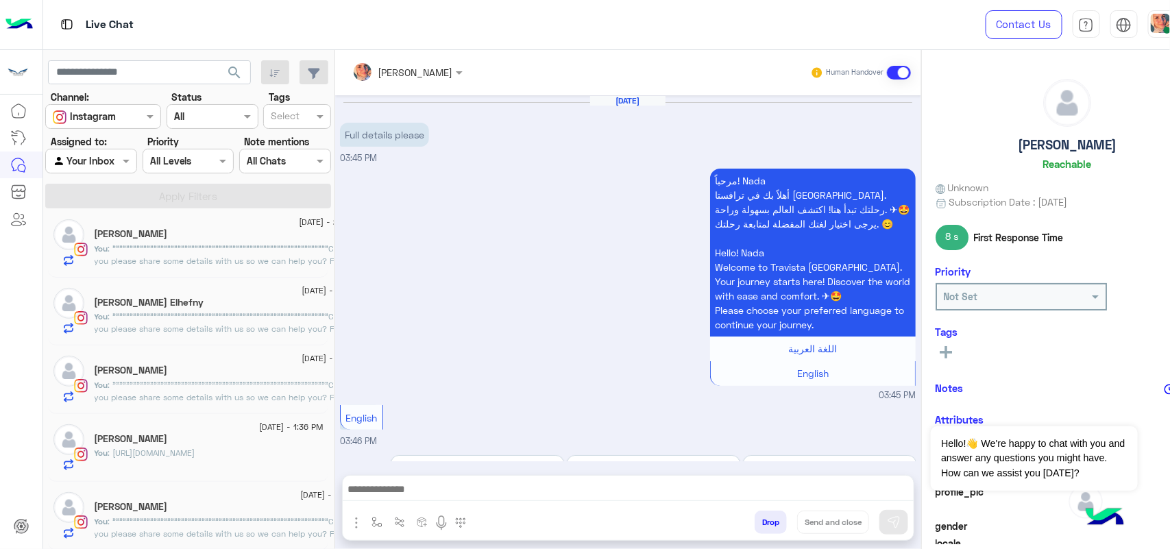
scroll to position [1629, 0]
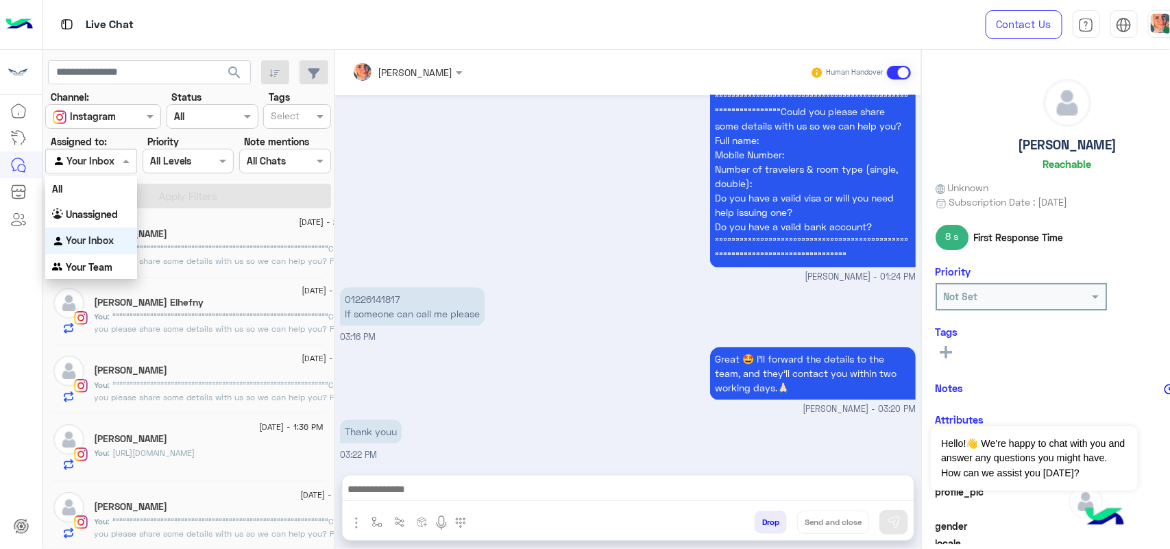
click at [95, 161] on input "text" at bounding box center [75, 161] width 45 height 14
click at [101, 202] on div "Unassigned" at bounding box center [91, 215] width 92 height 27
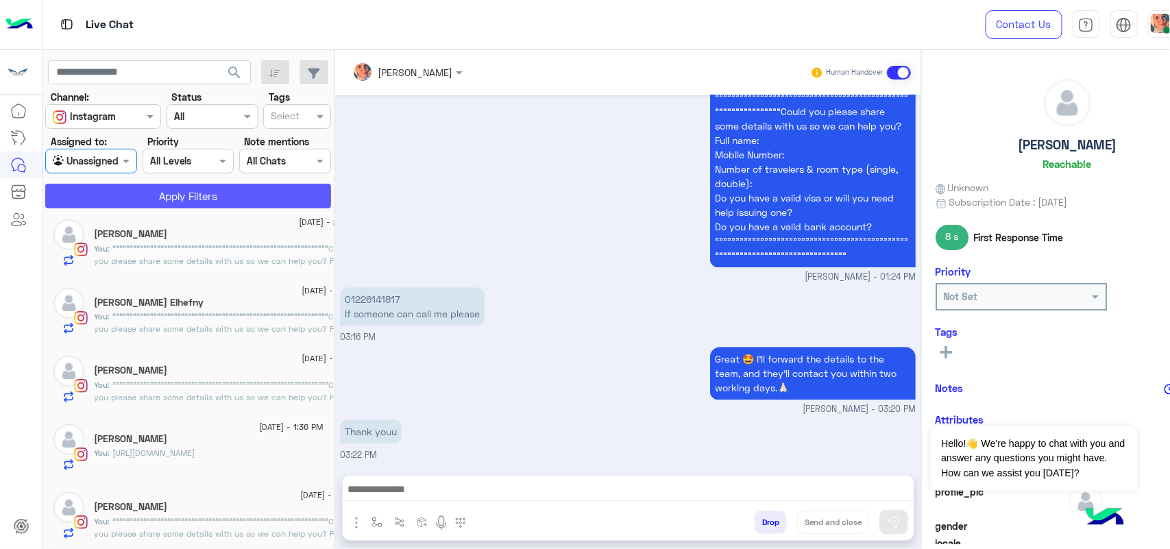
click at [131, 199] on button "Apply Filters" at bounding box center [188, 196] width 286 height 25
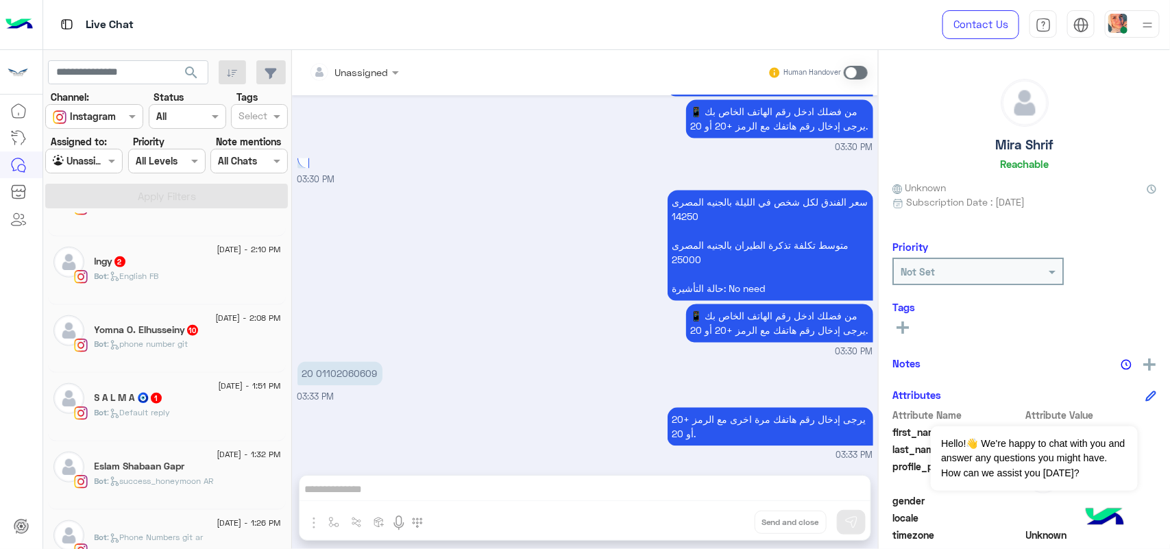
scroll to position [696, 0]
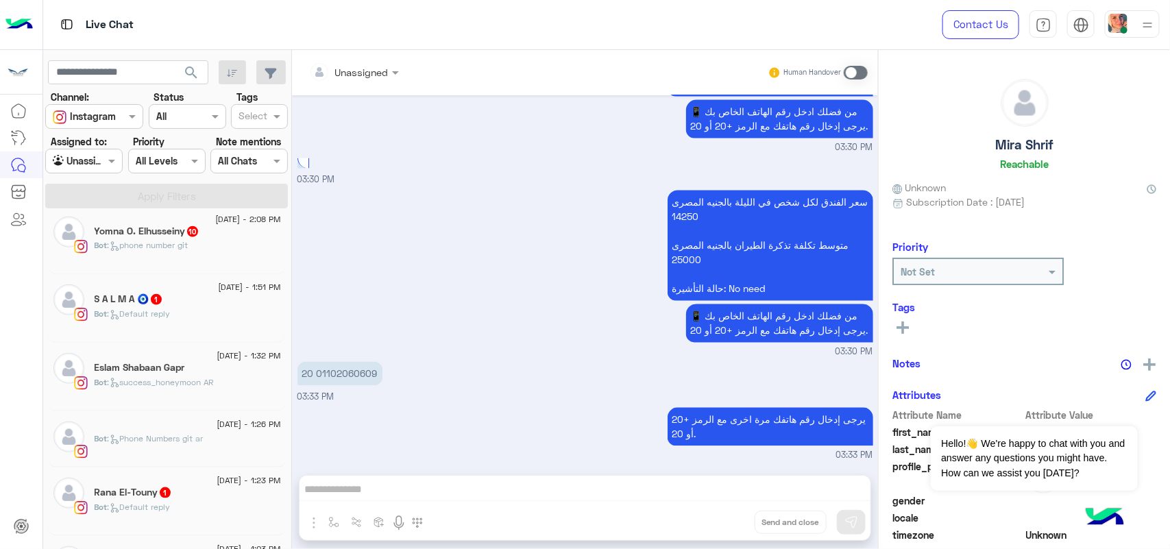
click at [136, 252] on p "Bot : phone number git" at bounding box center [142, 245] width 94 height 12
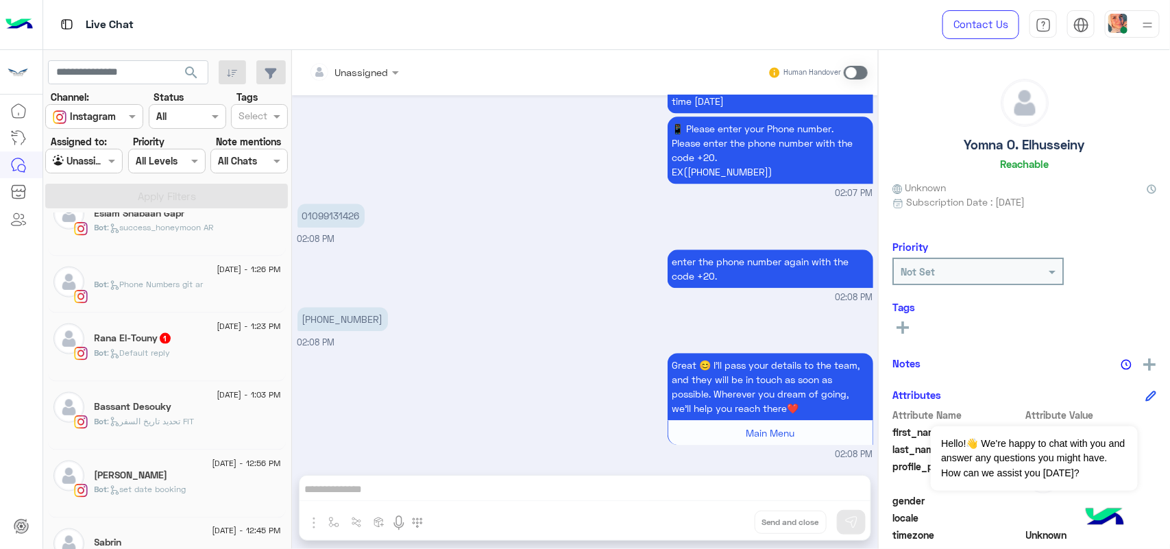
scroll to position [867, 0]
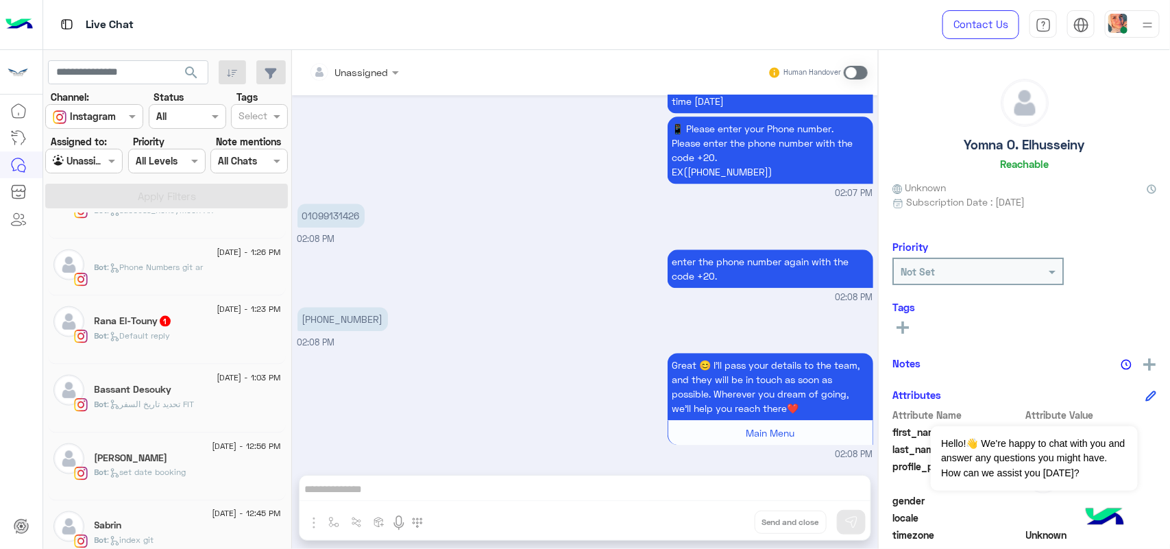
click at [221, 330] on div "Rana El-Touny 1" at bounding box center [188, 322] width 186 height 14
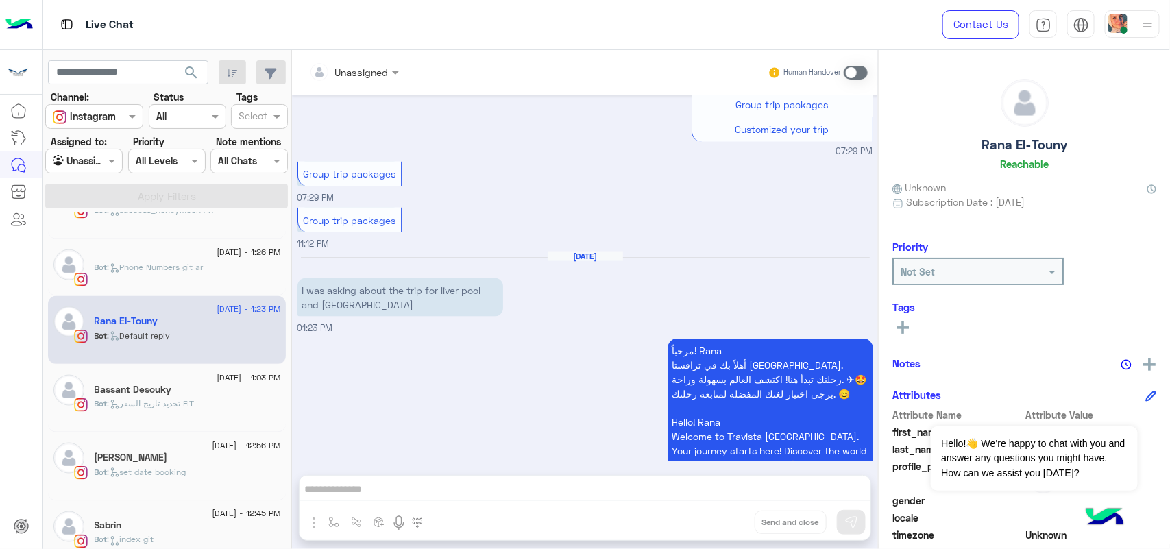
scroll to position [978, 0]
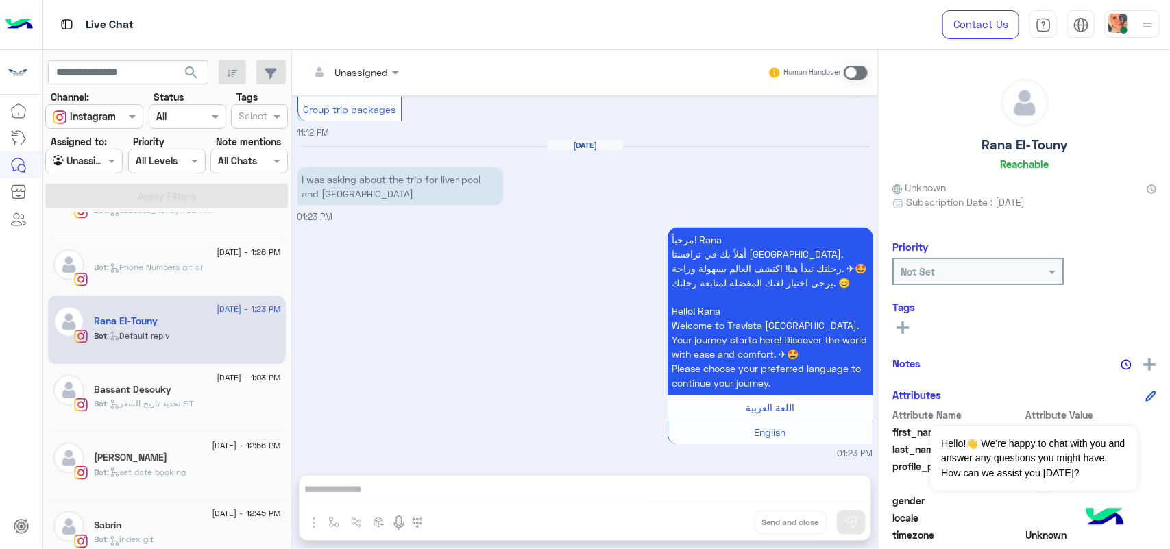
click at [849, 73] on span at bounding box center [856, 73] width 24 height 14
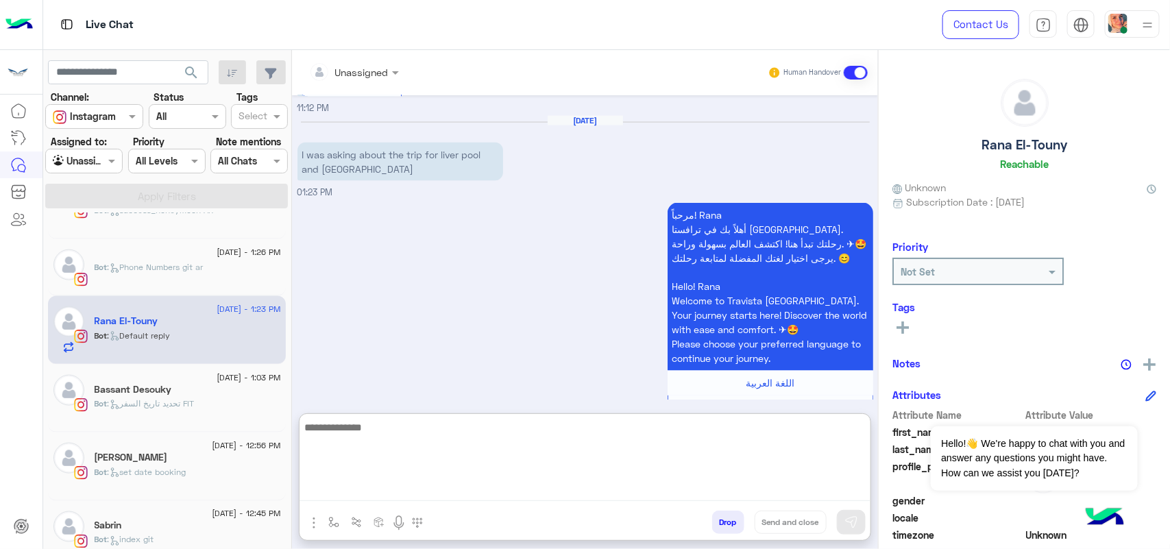
click at [594, 480] on textarea at bounding box center [585, 460] width 571 height 82
paste textarea "**********"
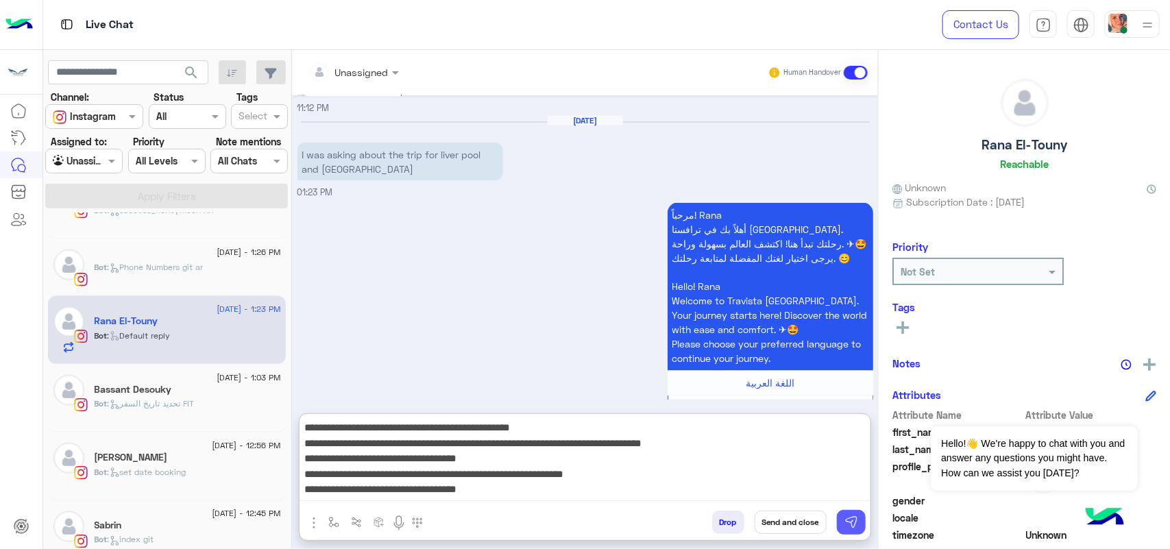
type textarea "**********"
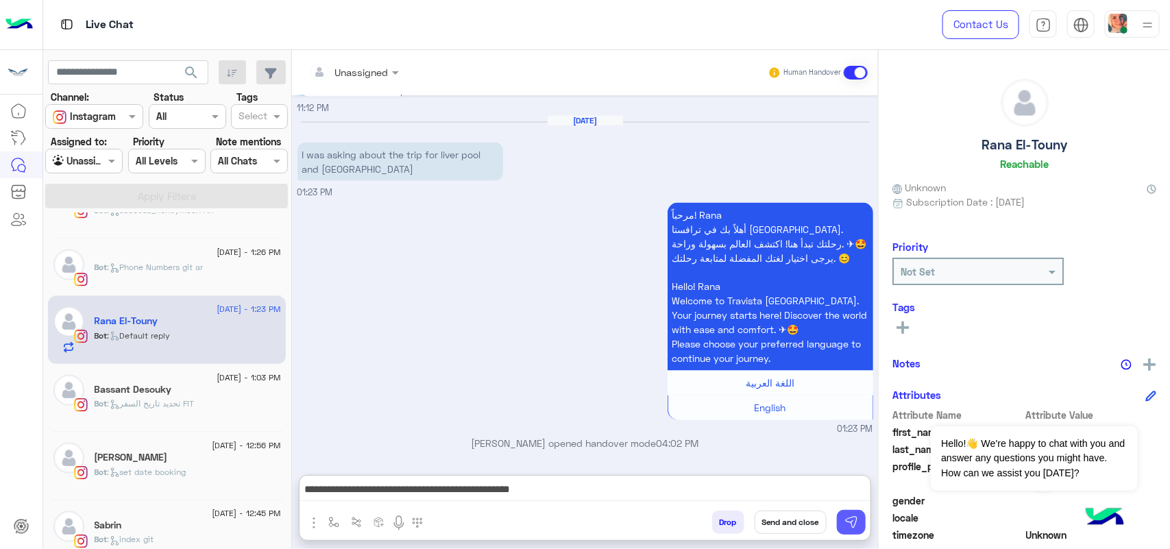
click at [847, 521] on img at bounding box center [851, 522] width 14 height 14
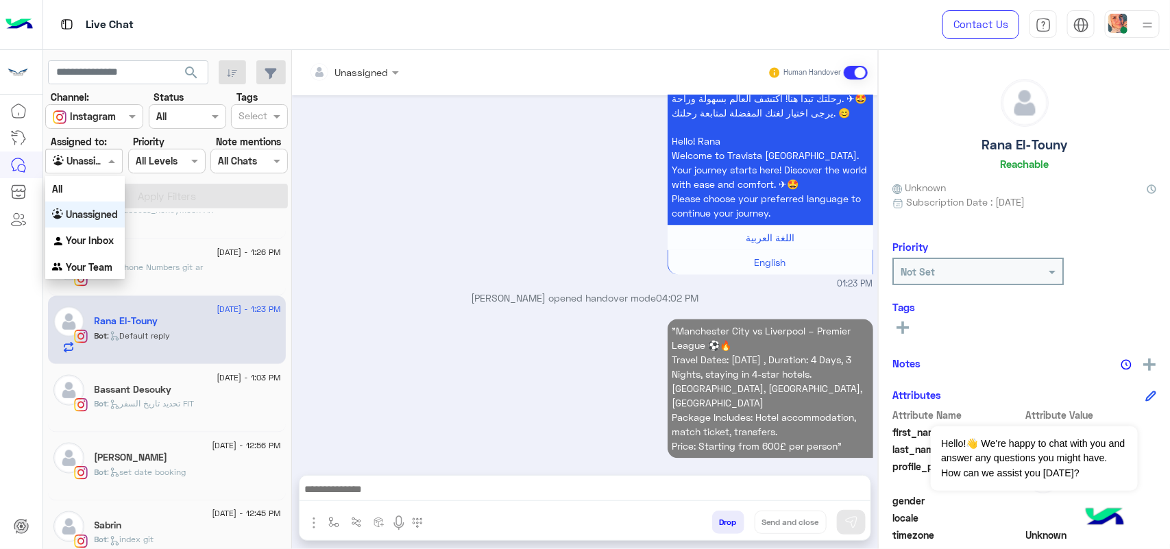
click at [83, 170] on div "Agent Filter Unassigned" at bounding box center [83, 161] width 77 height 25
click at [74, 158] on input "text" at bounding box center [69, 161] width 32 height 14
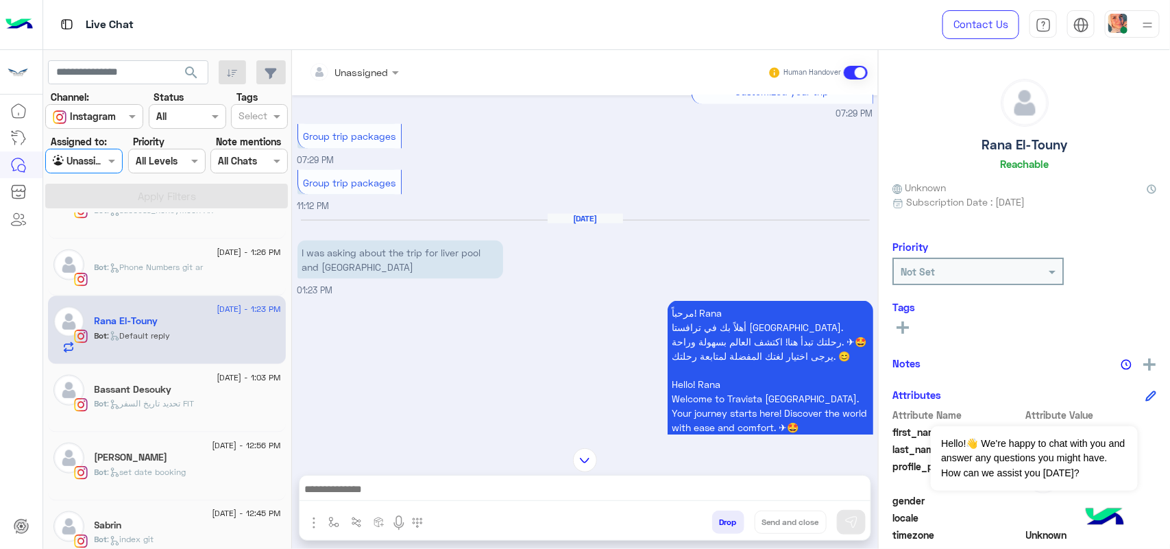
scroll to position [891, 0]
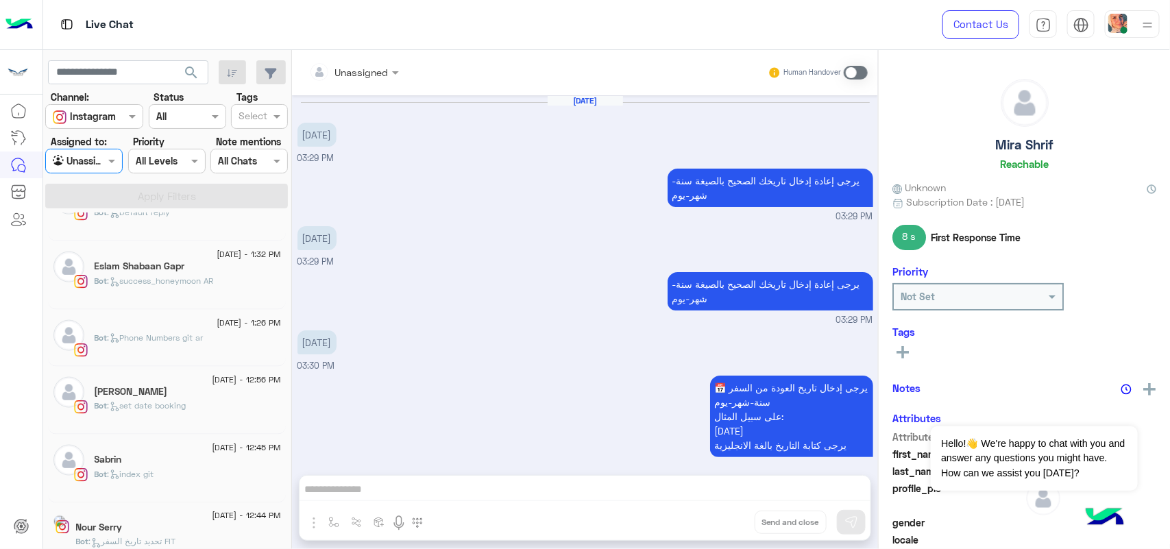
scroll to position [1194, 0]
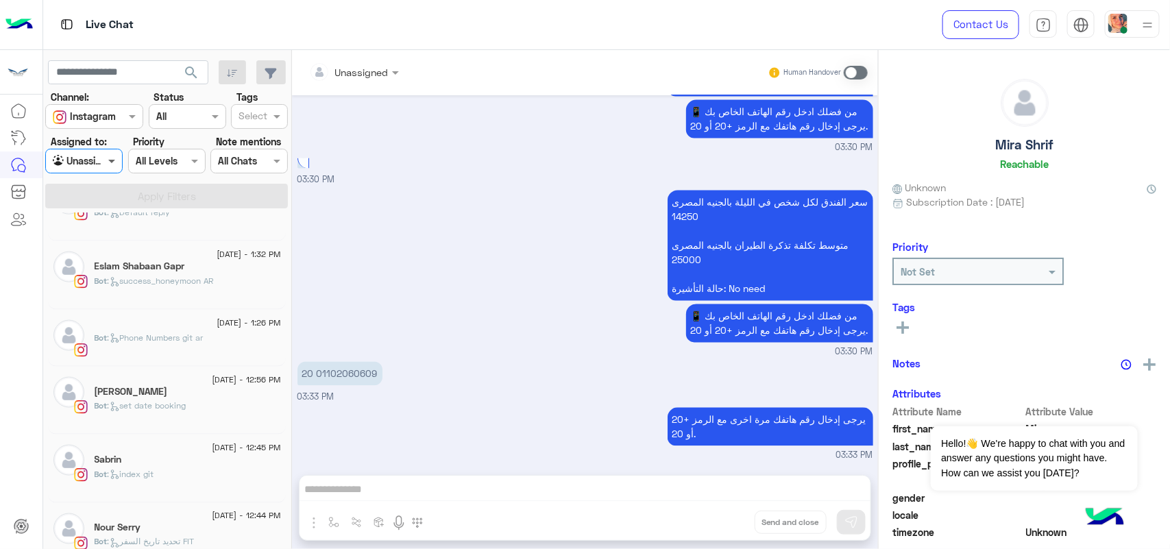
click at [110, 168] on span at bounding box center [113, 161] width 17 height 14
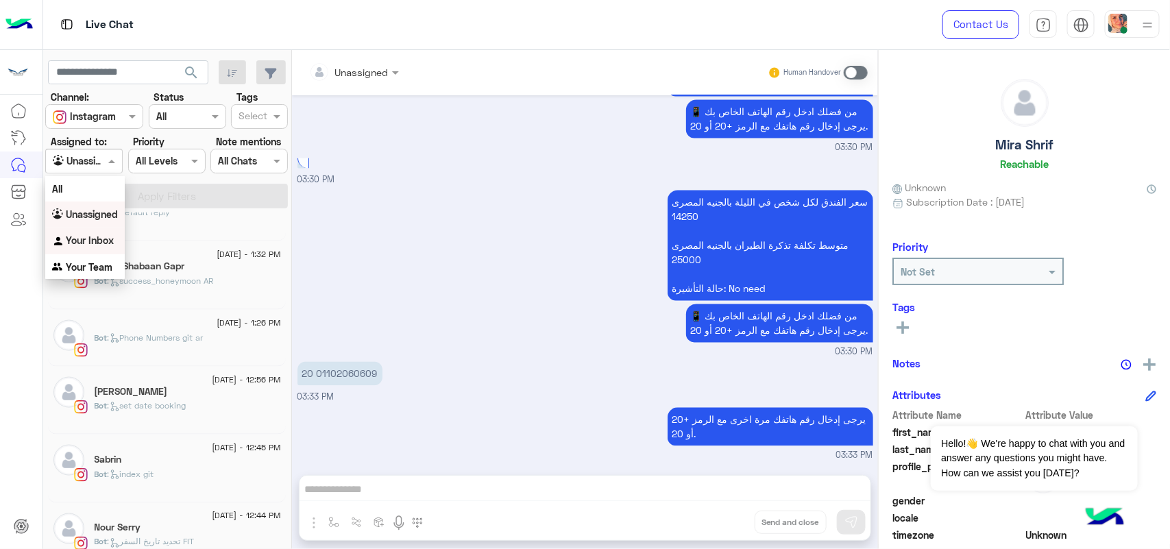
click at [107, 234] on b "Your Inbox" at bounding box center [90, 240] width 48 height 12
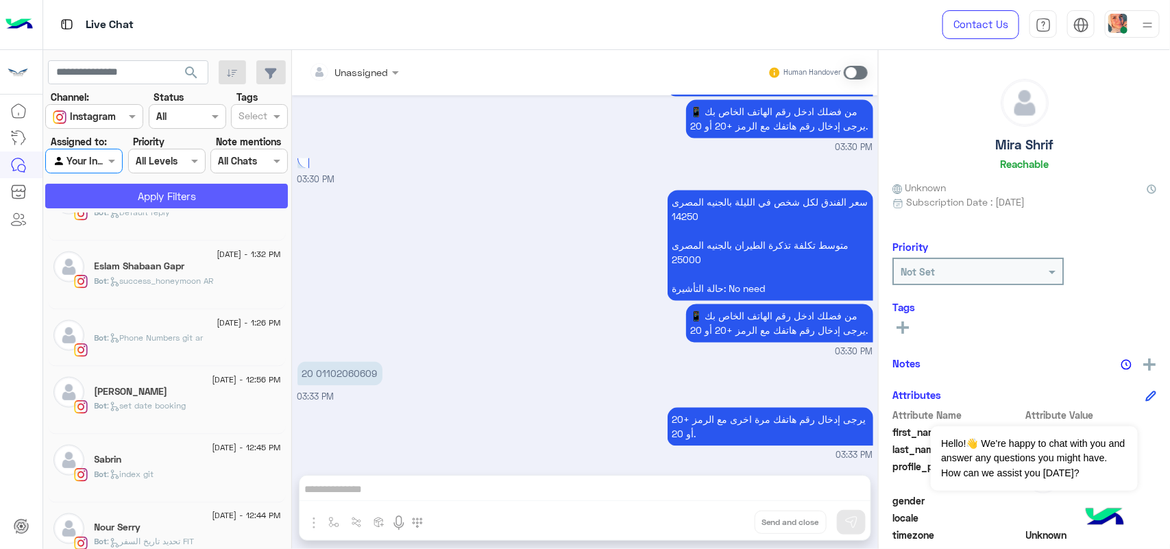
click at [186, 201] on button "Apply Filters" at bounding box center [166, 196] width 243 height 25
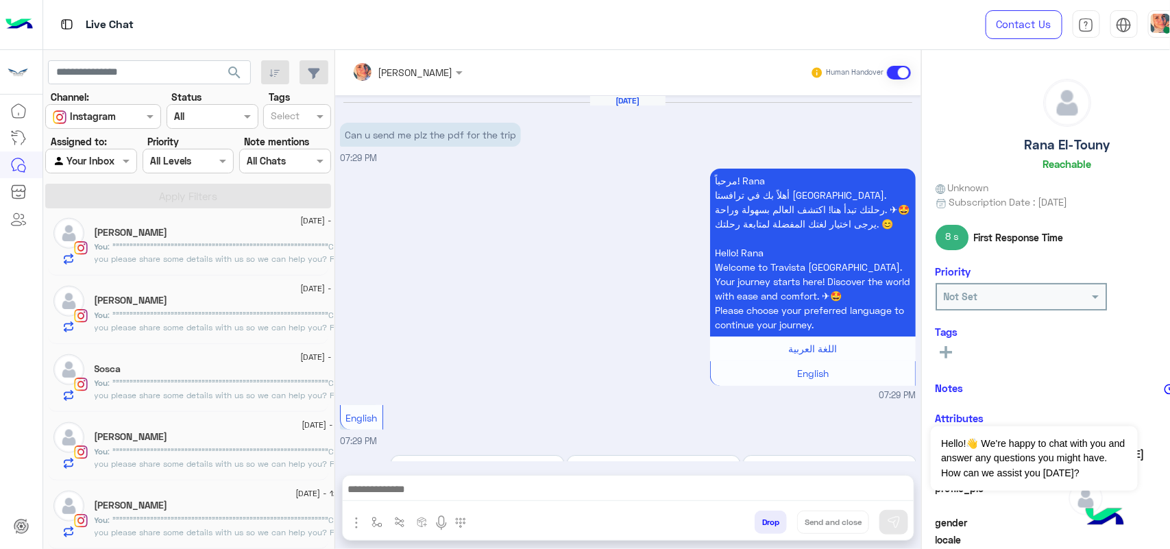
scroll to position [7, 0]
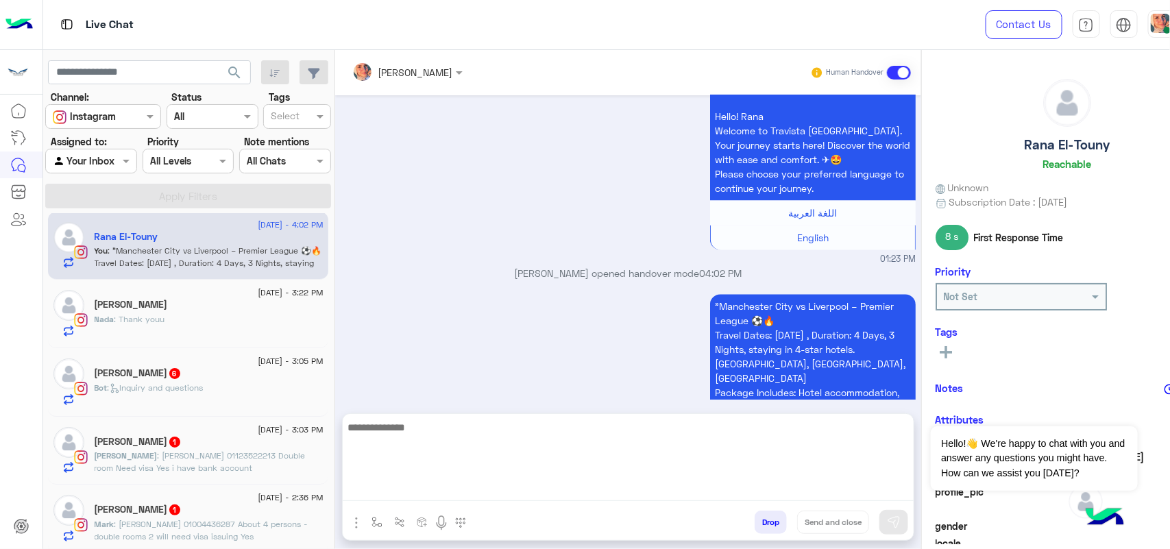
click at [515, 492] on textarea at bounding box center [628, 460] width 571 height 82
paste textarea "**********"
type textarea "**********"
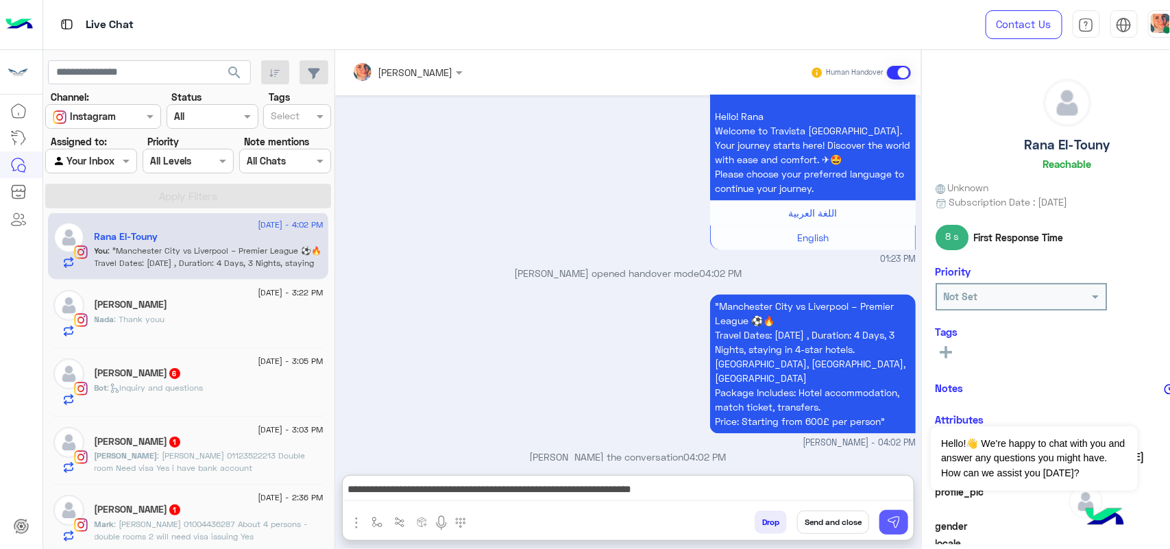
click at [898, 531] on button at bounding box center [893, 522] width 29 height 25
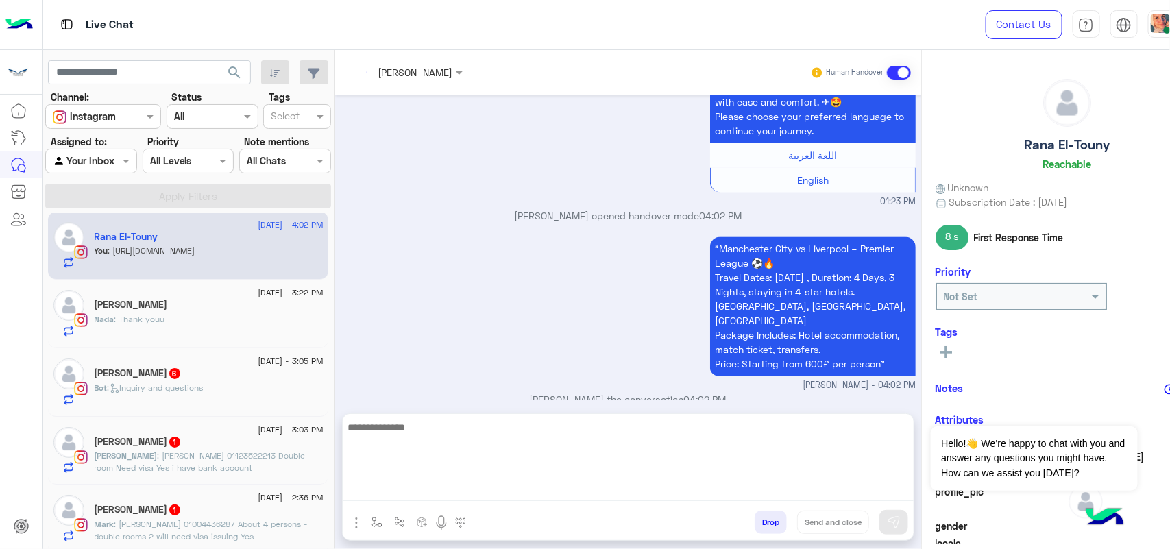
click at [607, 498] on textarea at bounding box center [628, 460] width 571 height 82
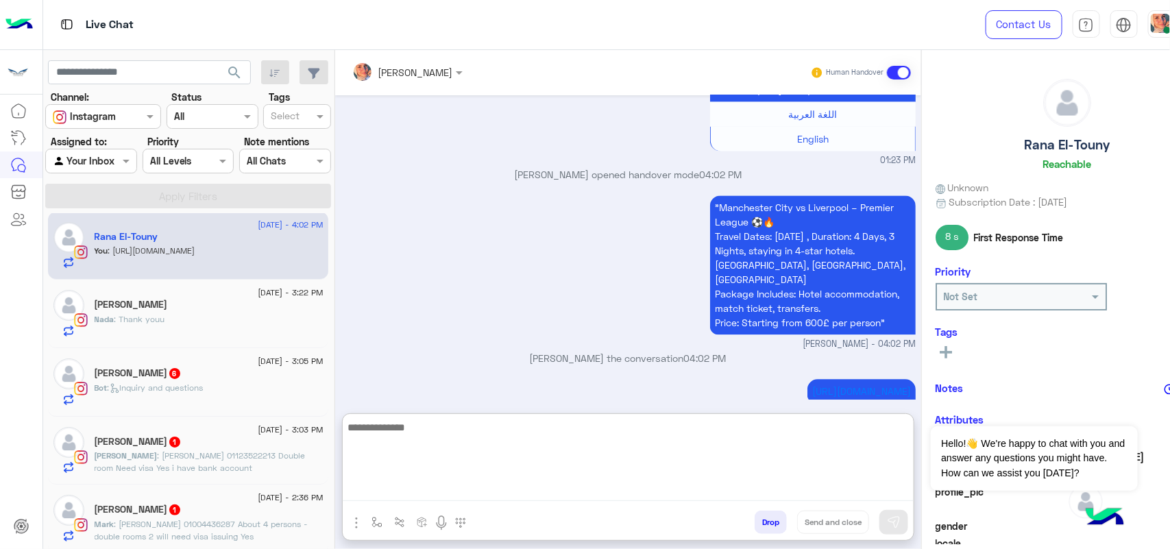
scroll to position [1272, 0]
paste textarea "**********"
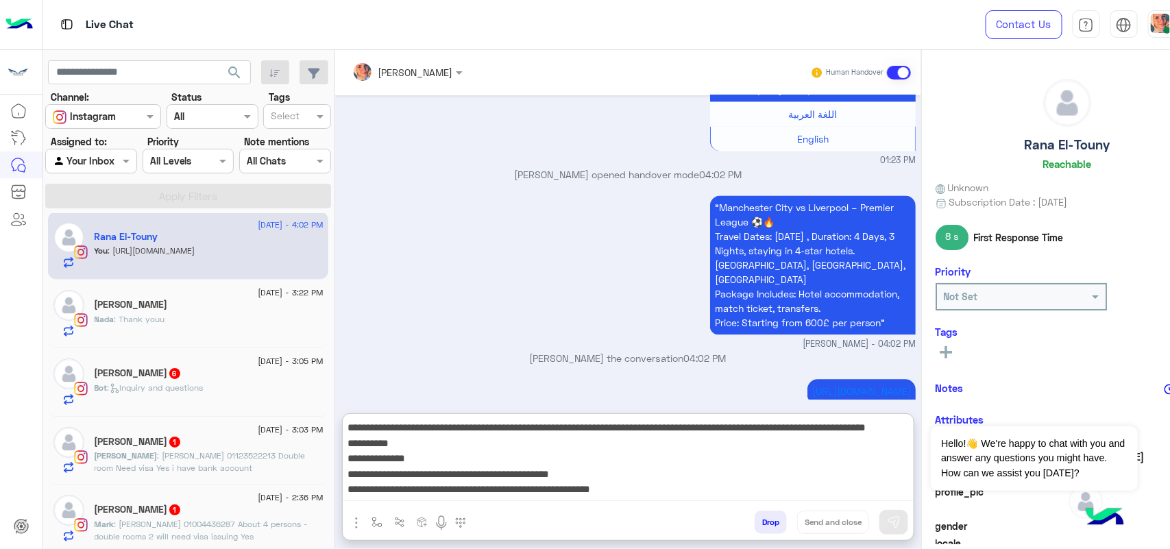
scroll to position [42, 0]
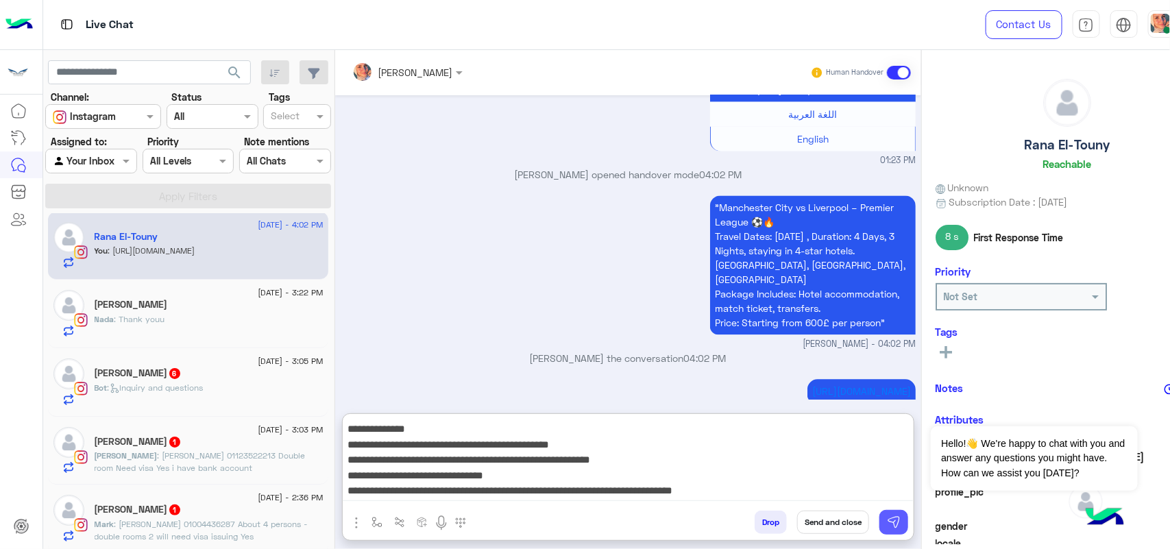
type textarea "**********"
click at [895, 522] on img at bounding box center [894, 522] width 14 height 14
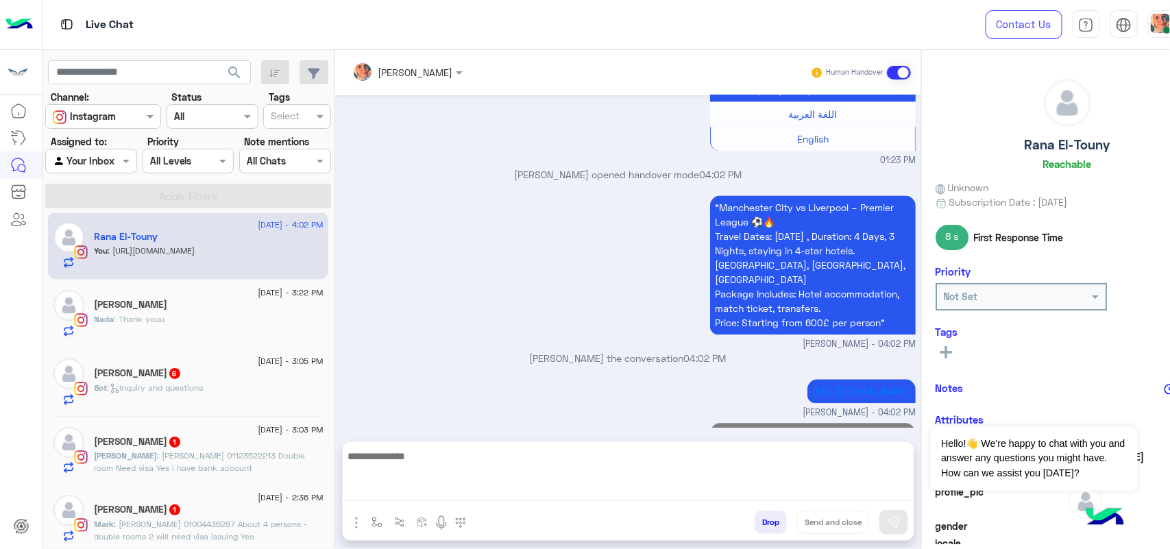
scroll to position [1433, 0]
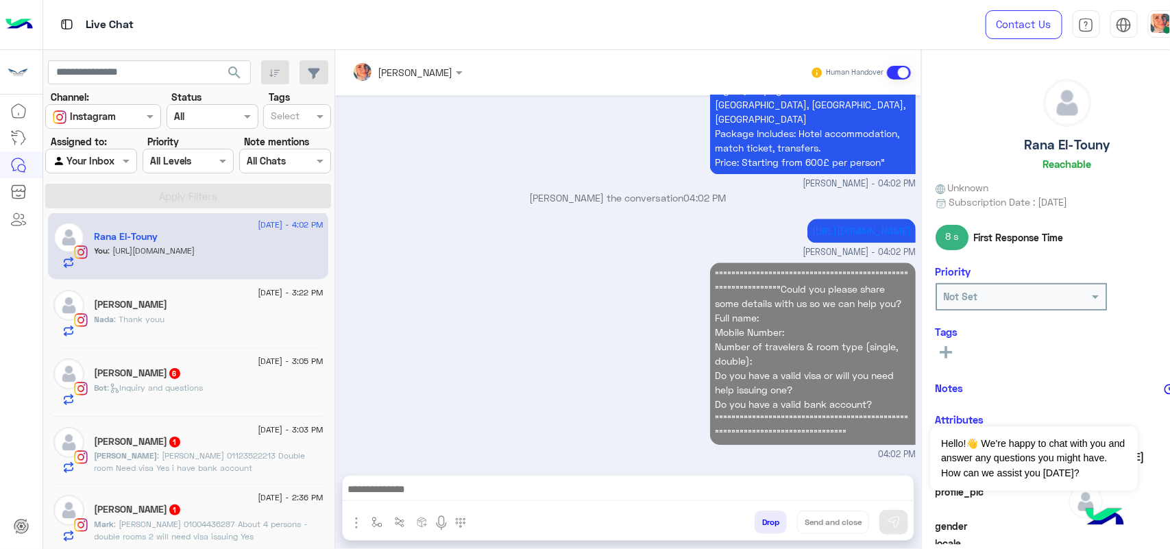
click at [833, 248] on span "[PERSON_NAME] - 04:02 PM" at bounding box center [859, 252] width 113 height 13
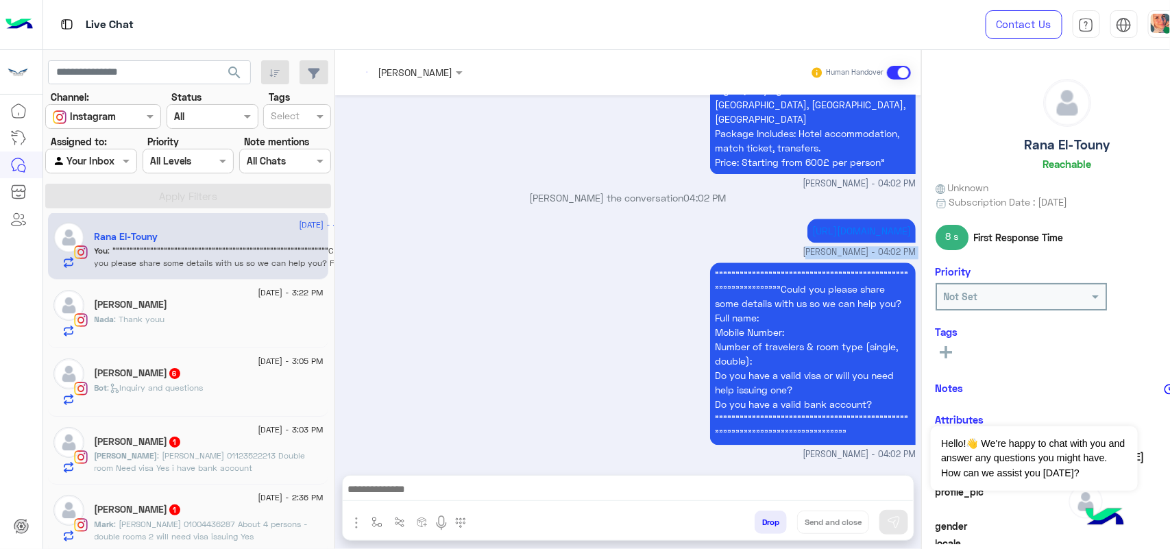
click at [833, 248] on span "[PERSON_NAME] - 04:02 PM" at bounding box center [859, 252] width 113 height 13
drag, startPoint x: 833, startPoint y: 248, endPoint x: 789, endPoint y: 250, distance: 43.9
click at [789, 250] on small "[PERSON_NAME] - 04:02 PM" at bounding box center [628, 252] width 576 height 13
click at [806, 178] on span "[PERSON_NAME] - 04:02 PM" at bounding box center [859, 184] width 113 height 13
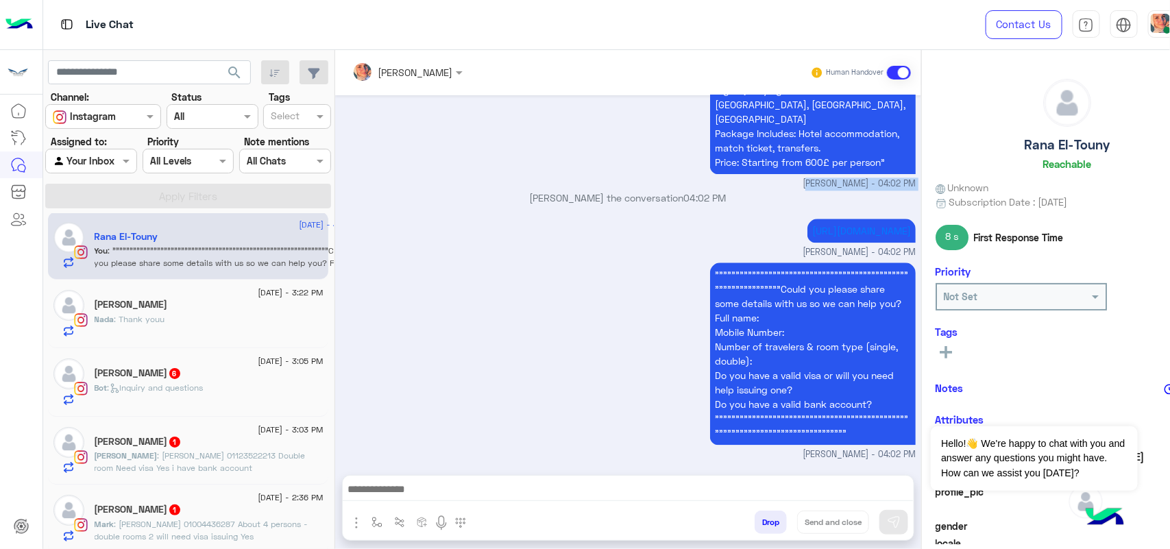
click at [806, 178] on span "[PERSON_NAME] - 04:02 PM" at bounding box center [859, 184] width 113 height 13
click at [803, 188] on div "[DATE] Can u send me plz the pdf for the trip 07:29 PM مرحباً! Rana أهلاً بك في…" at bounding box center [628, 278] width 586 height 366
